Goal: Transaction & Acquisition: Subscribe to service/newsletter

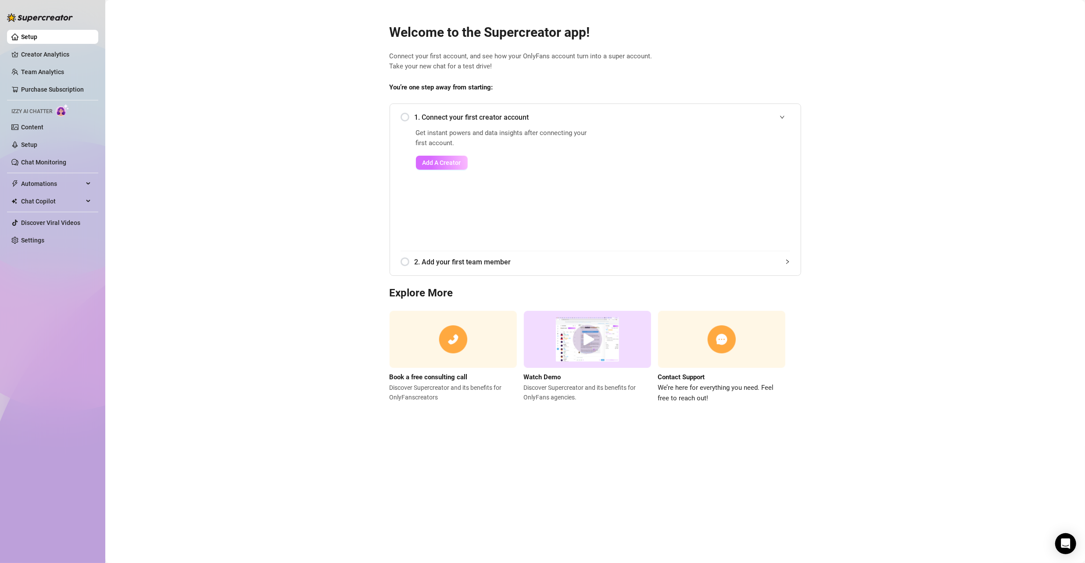
click at [440, 162] on span "Add A Creator" at bounding box center [442, 162] width 39 height 7
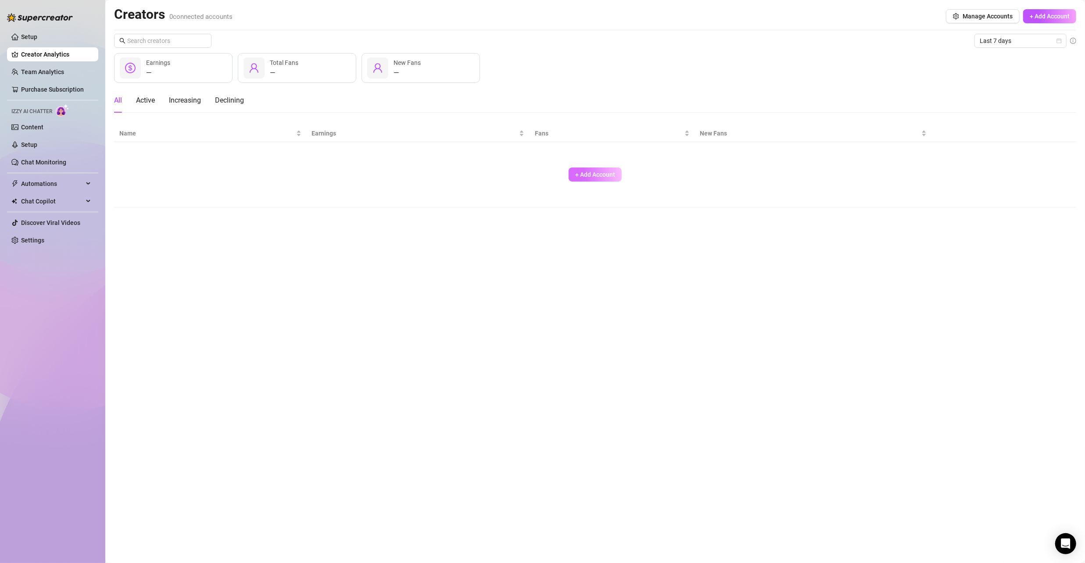
click at [582, 172] on span "+ Add Account" at bounding box center [595, 174] width 40 height 7
